Goal: Navigation & Orientation: Find specific page/section

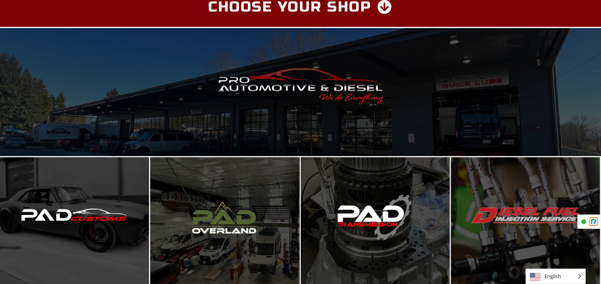
scroll to position [33, 0]
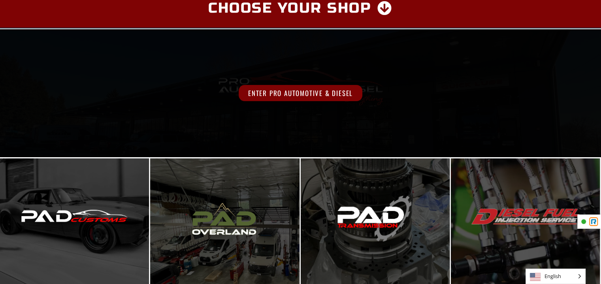
click at [319, 90] on span "Enter Pro Automotive & Diesel" at bounding box center [300, 93] width 124 height 16
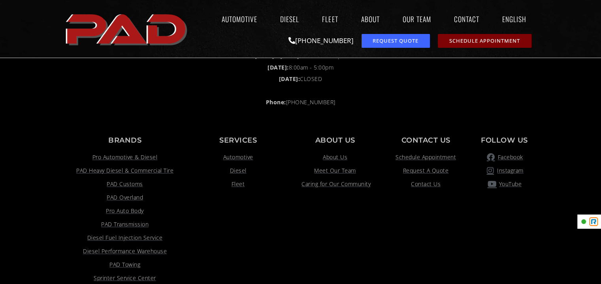
scroll to position [633, 0]
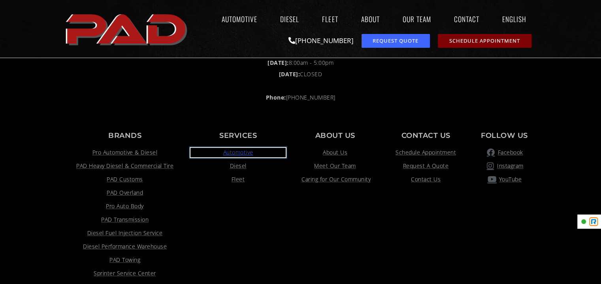
click at [237, 154] on span "Automotive" at bounding box center [238, 152] width 30 height 9
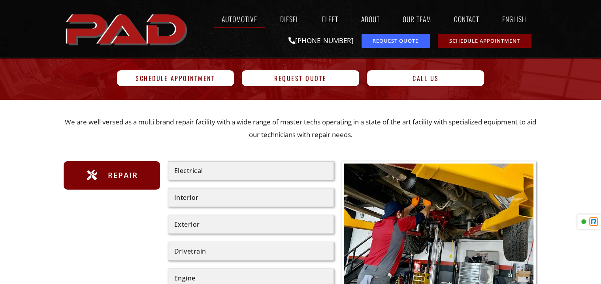
scroll to position [62, 0]
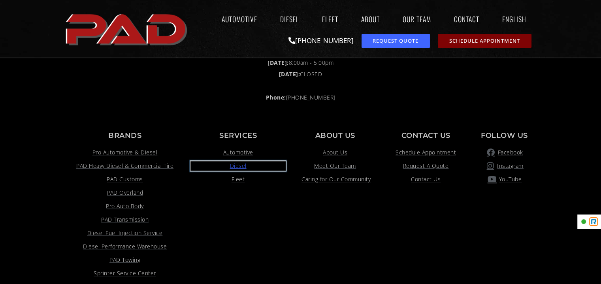
click at [236, 167] on span "Diesel" at bounding box center [237, 165] width 17 height 9
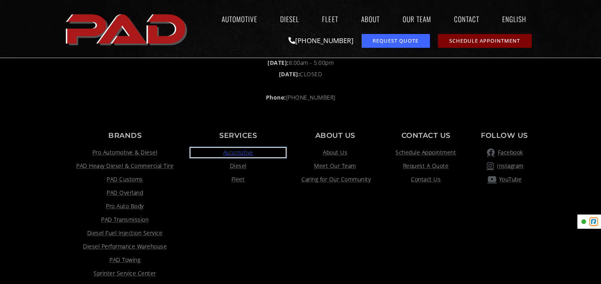
click at [238, 157] on span "Automotive" at bounding box center [238, 152] width 30 height 9
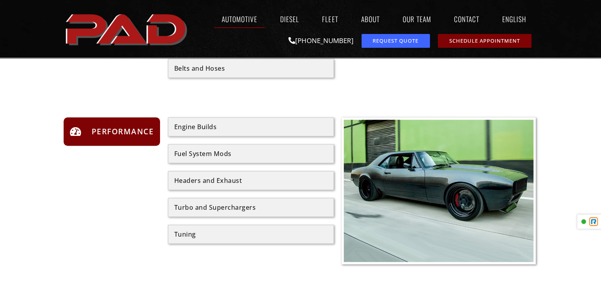
scroll to position [509, 0]
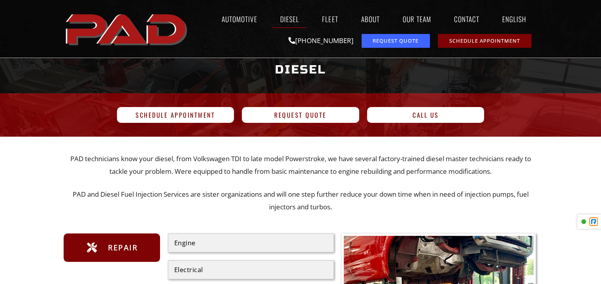
scroll to position [28, 0]
